Goal: Navigation & Orientation: Understand site structure

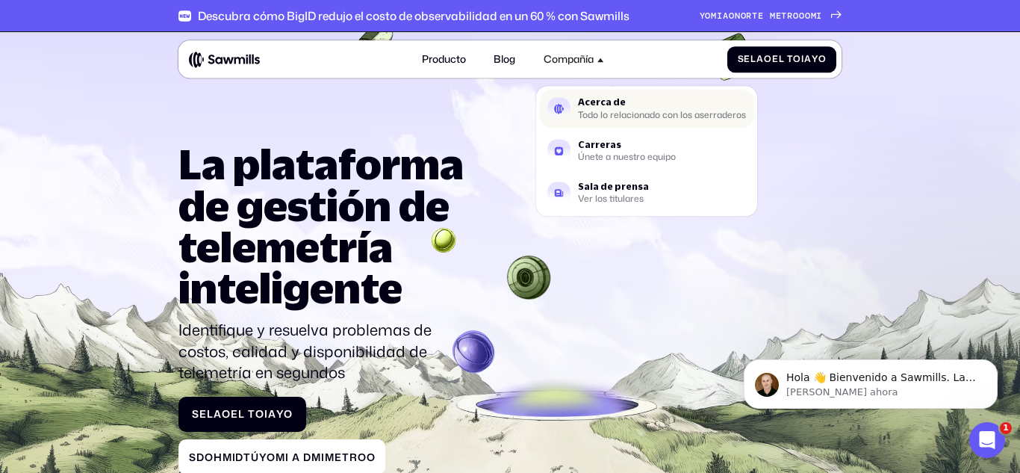
click at [600, 105] on font "Acerca de" at bounding box center [602, 102] width 48 height 11
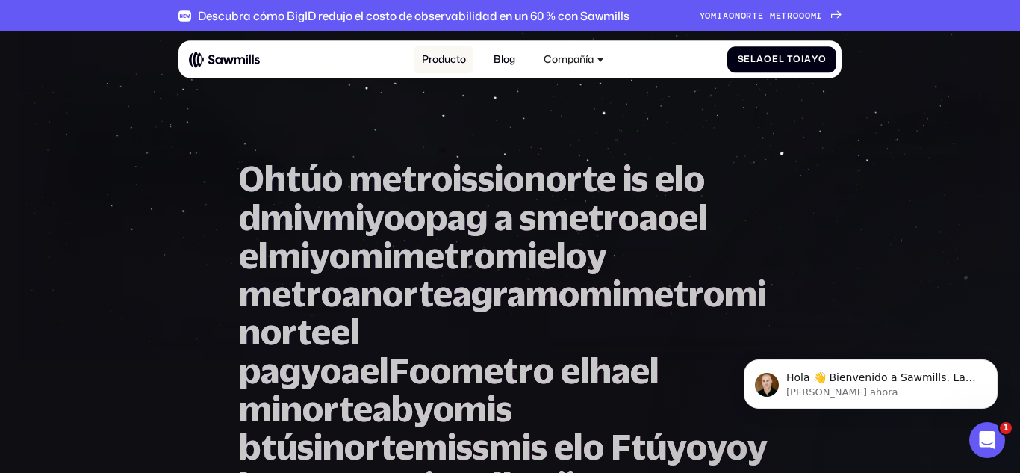
click at [451, 47] on link "Producto" at bounding box center [443, 60] width 59 height 28
click at [441, 64] on font "Producto" at bounding box center [444, 59] width 44 height 14
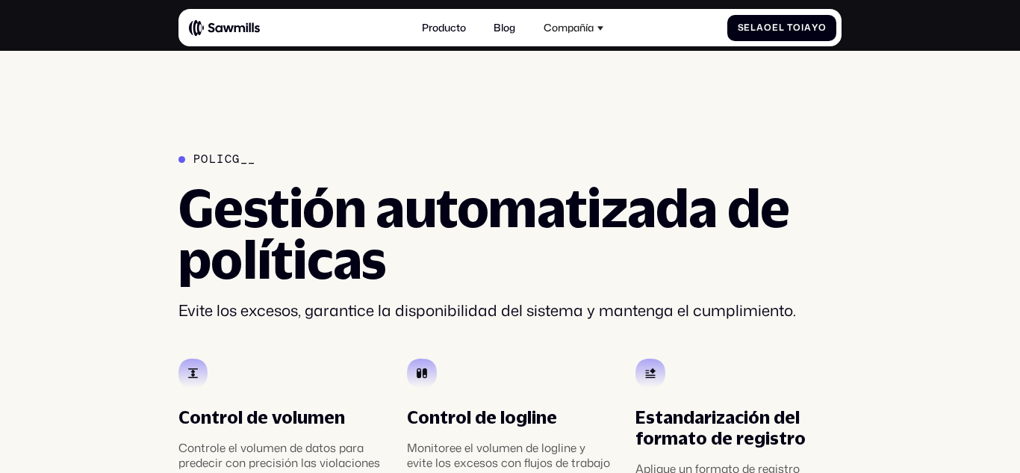
scroll to position [2300, 0]
